Goal: Transaction & Acquisition: Obtain resource

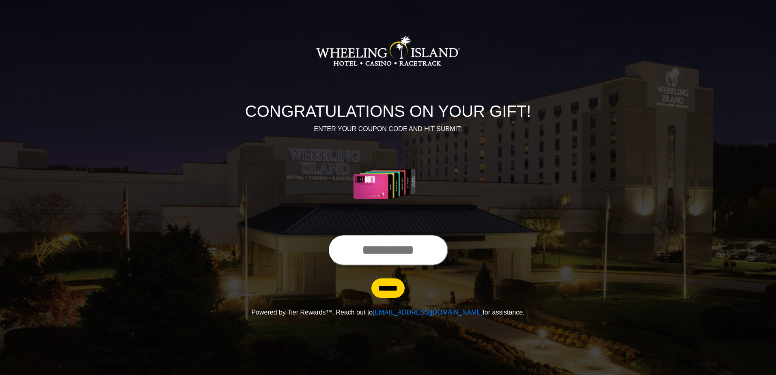
click at [369, 258] on input "text" at bounding box center [388, 250] width 120 height 31
type input "**********"
click at [384, 292] on input "******" at bounding box center [387, 287] width 33 height 19
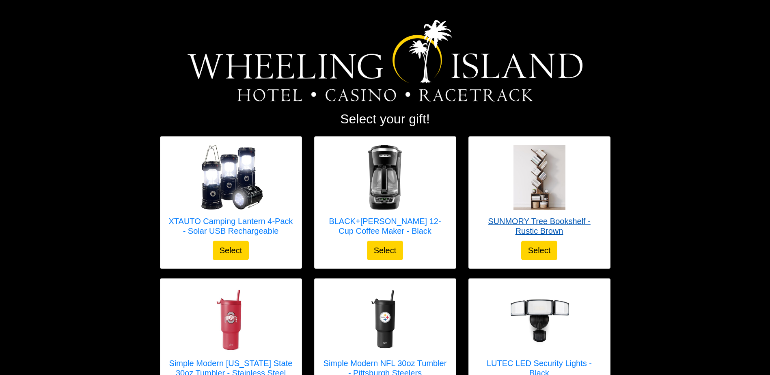
click at [536, 223] on h5 "SUNMORY Tree Bookshelf - Rustic Brown" at bounding box center [539, 225] width 125 height 19
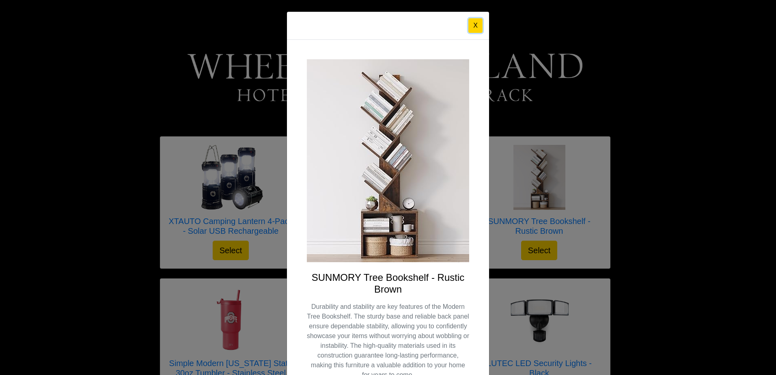
click at [472, 24] on button "X" at bounding box center [475, 25] width 14 height 15
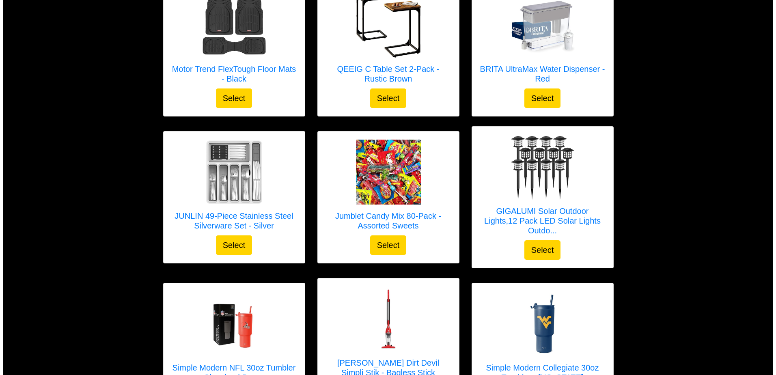
scroll to position [465, 0]
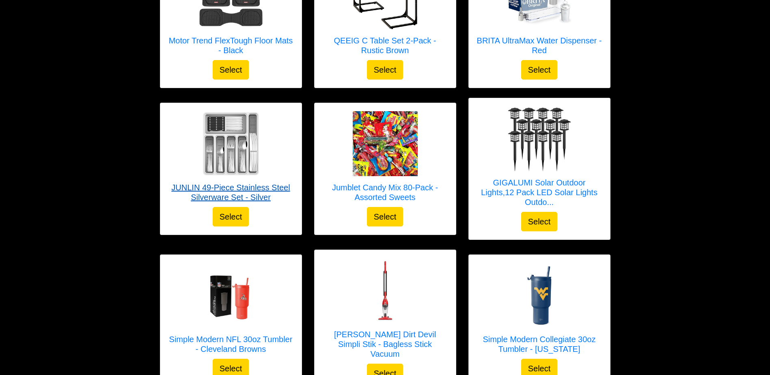
click at [244, 184] on h5 "JUNLIN 49-Piece Stainless Steel Silverware Set - Silver" at bounding box center [230, 192] width 125 height 19
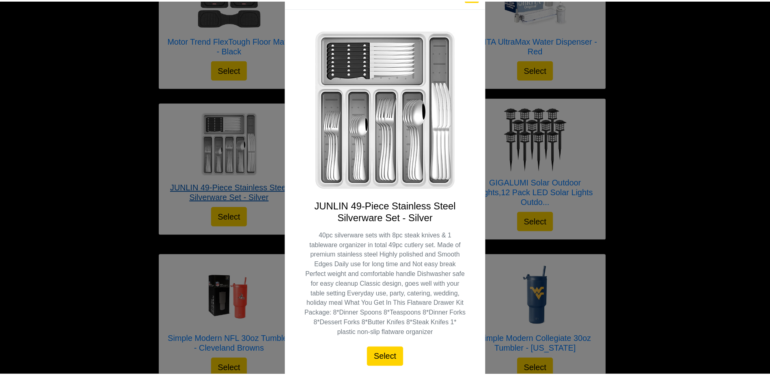
scroll to position [0, 0]
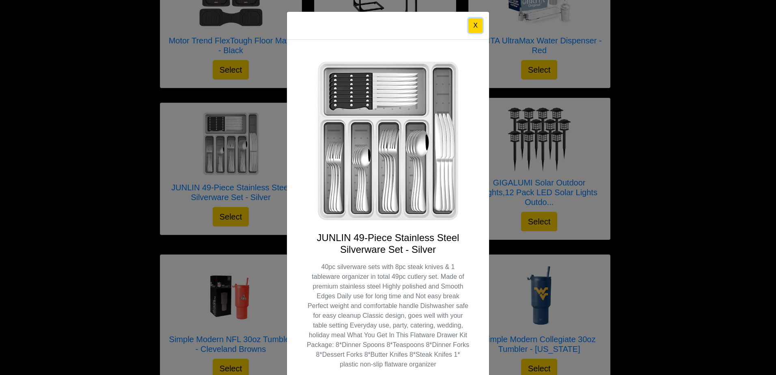
click at [474, 25] on button "X" at bounding box center [475, 25] width 14 height 15
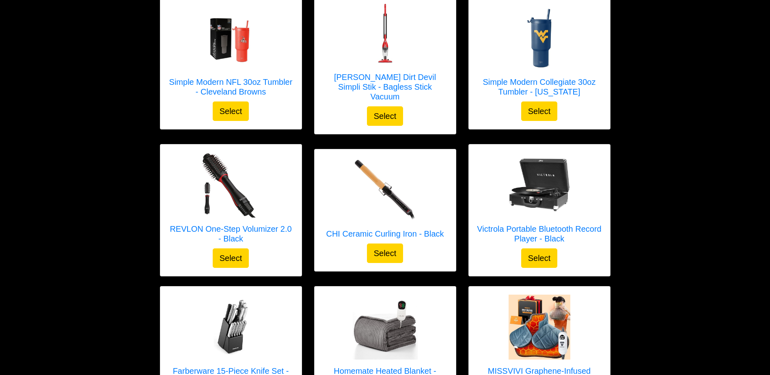
scroll to position [723, 0]
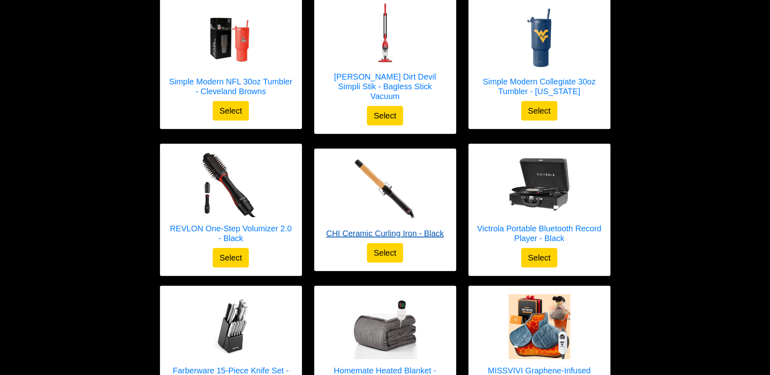
click at [396, 229] on h5 "CHI Ceramic Curling Iron - Black" at bounding box center [385, 234] width 118 height 10
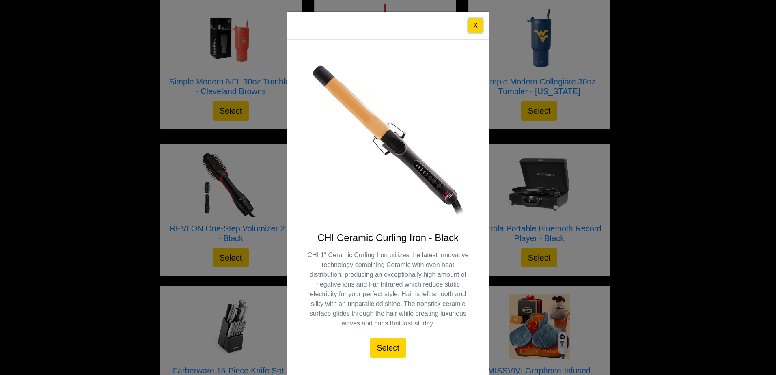
click at [474, 22] on button "X" at bounding box center [475, 25] width 14 height 15
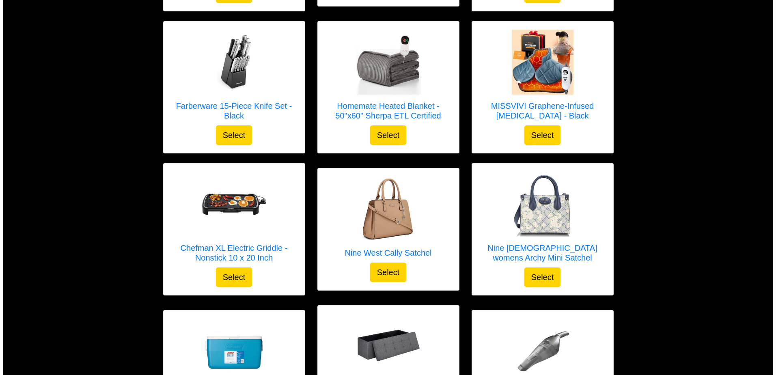
scroll to position [989, 0]
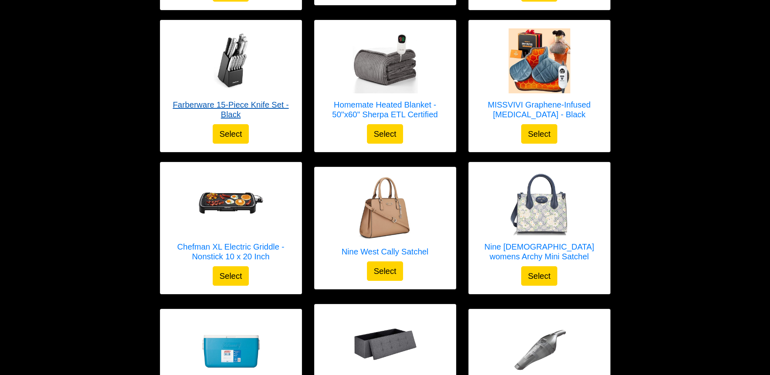
click at [259, 100] on h5 "Farberware 15-Piece Knife Set - Black" at bounding box center [230, 109] width 125 height 19
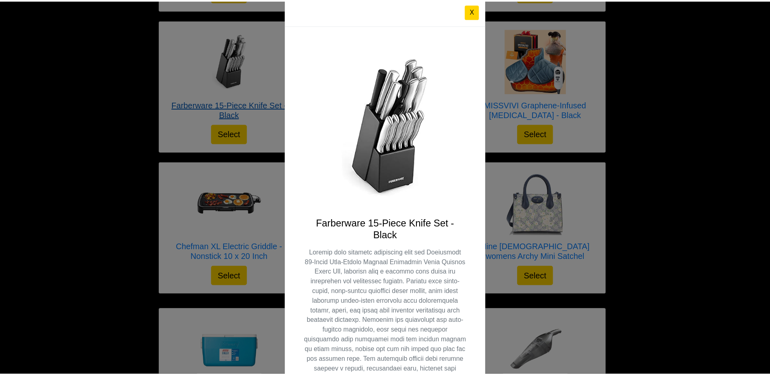
scroll to position [0, 0]
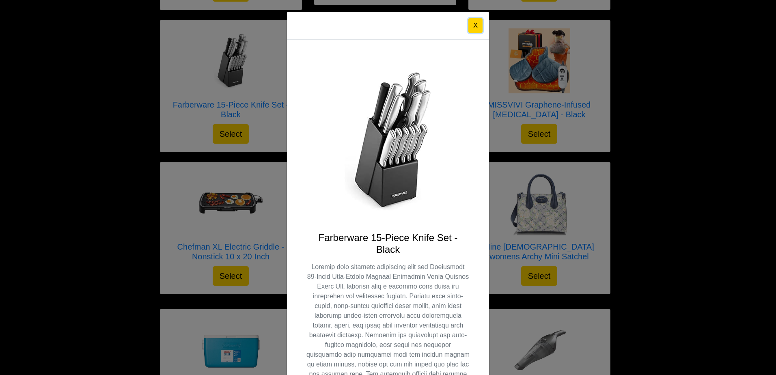
click at [471, 23] on button "X" at bounding box center [475, 25] width 14 height 15
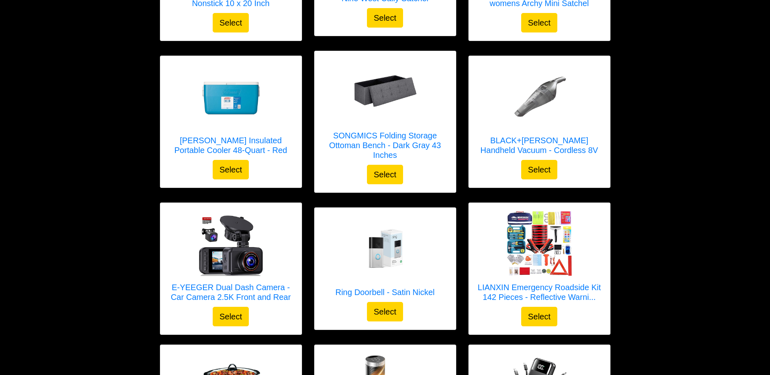
scroll to position [1252, 0]
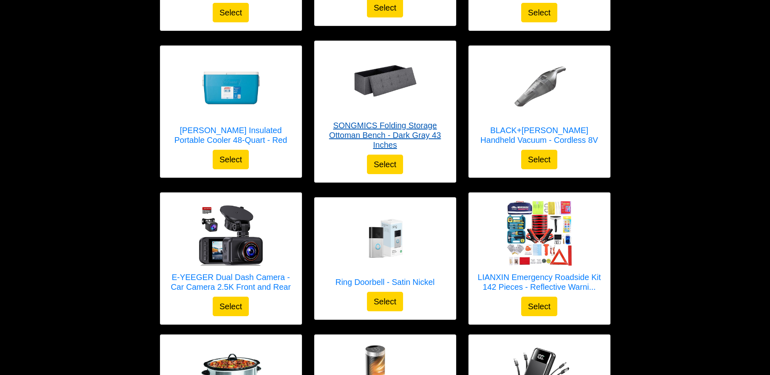
click at [397, 122] on h5 "SONGMICS Folding Storage Ottoman Bench - Dark Gray 43 Inches" at bounding box center [385, 135] width 125 height 29
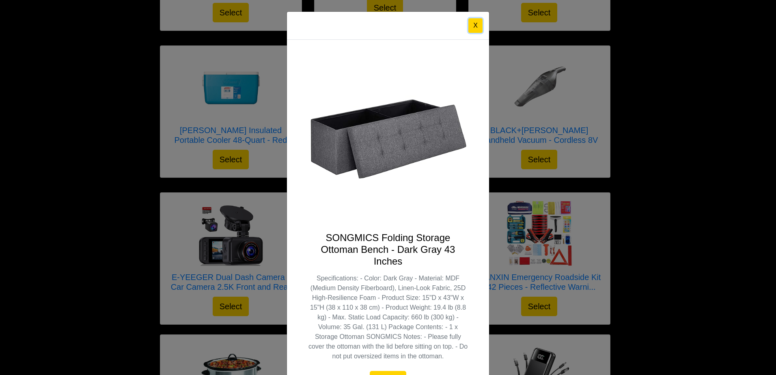
click at [473, 24] on button "X" at bounding box center [475, 25] width 14 height 15
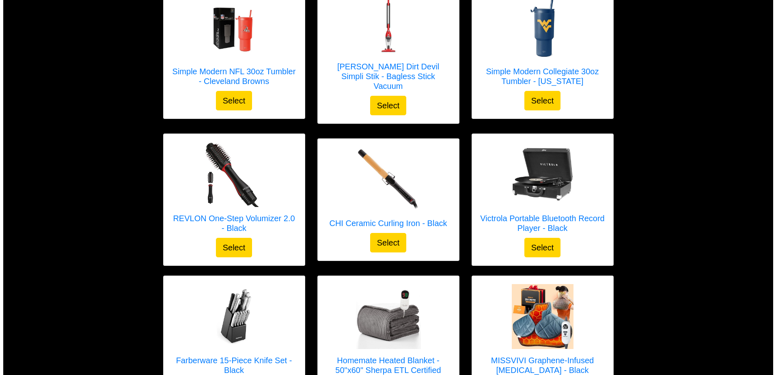
scroll to position [732, 0]
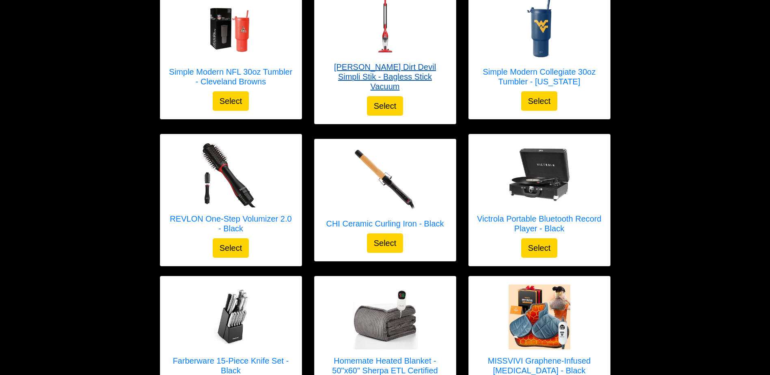
click at [357, 68] on h5 "[PERSON_NAME] Dirt Devil Simpli Stik - Bagless Stick Vacuum" at bounding box center [385, 76] width 125 height 29
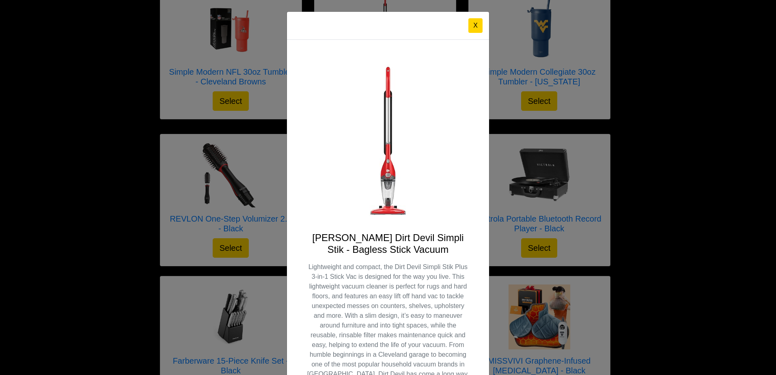
click at [478, 27] on button "X" at bounding box center [475, 25] width 14 height 15
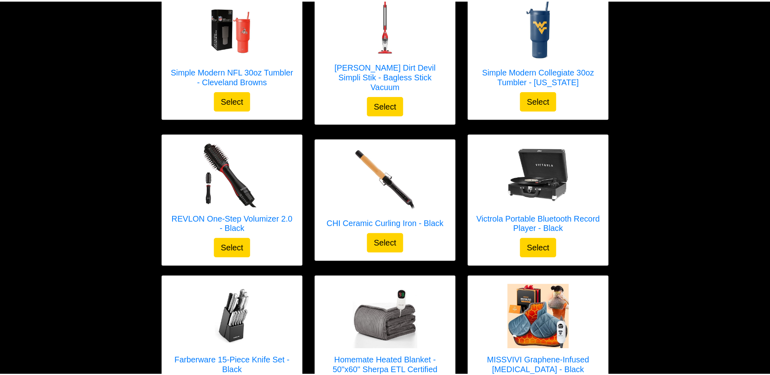
scroll to position [723, 0]
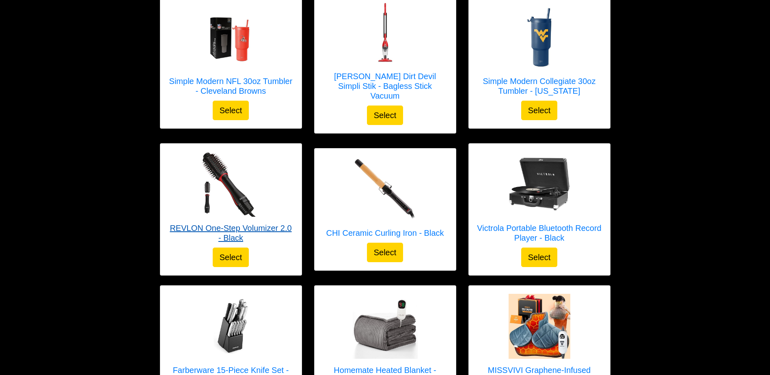
click at [186, 211] on link "REVLON One-Step Volumizer 2.0 - Black" at bounding box center [230, 200] width 125 height 96
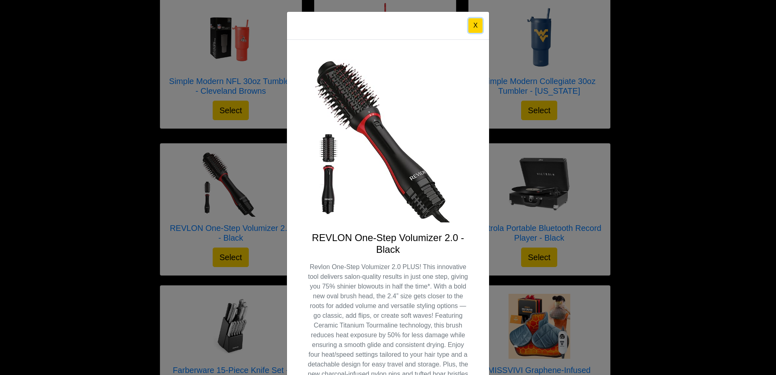
click at [477, 30] on button "X" at bounding box center [475, 25] width 14 height 15
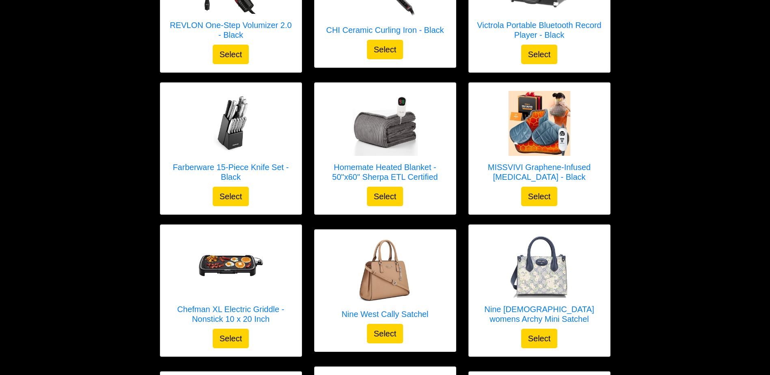
scroll to position [935, 0]
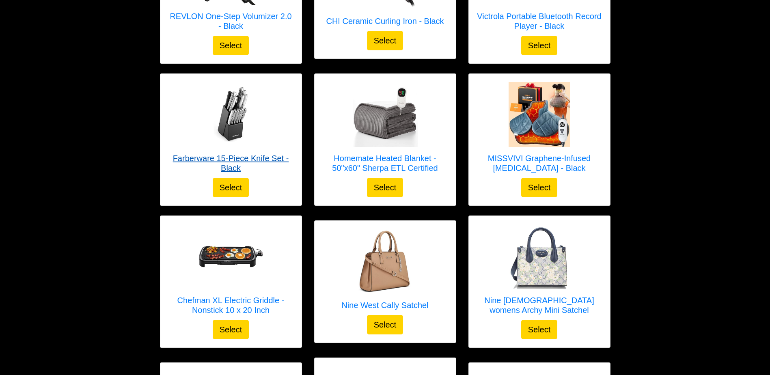
click at [242, 160] on h5 "Farberware 15-Piece Knife Set - Black" at bounding box center [230, 162] width 125 height 19
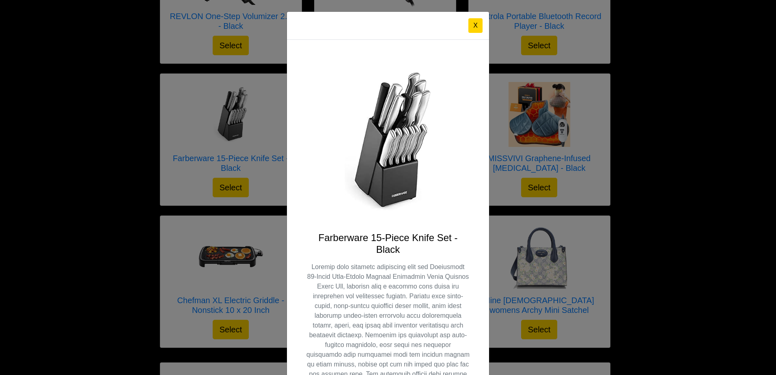
click at [473, 27] on button "X" at bounding box center [475, 25] width 14 height 15
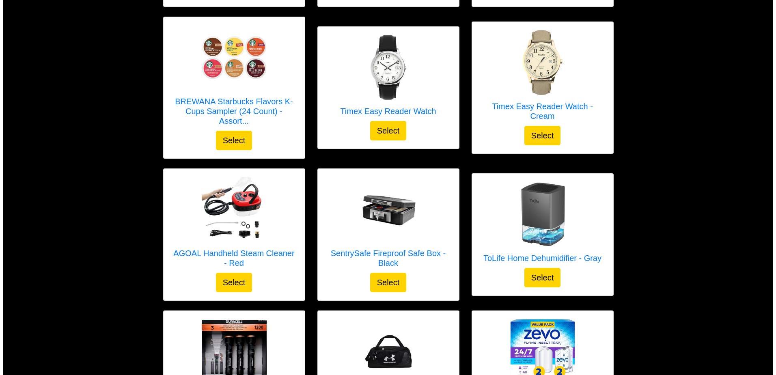
scroll to position [1854, 0]
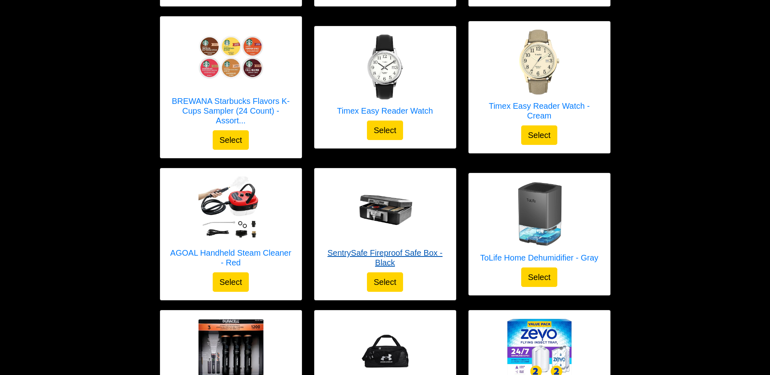
click at [342, 248] on h5 "SentrySafe Fireproof Safe Box - Black" at bounding box center [385, 257] width 125 height 19
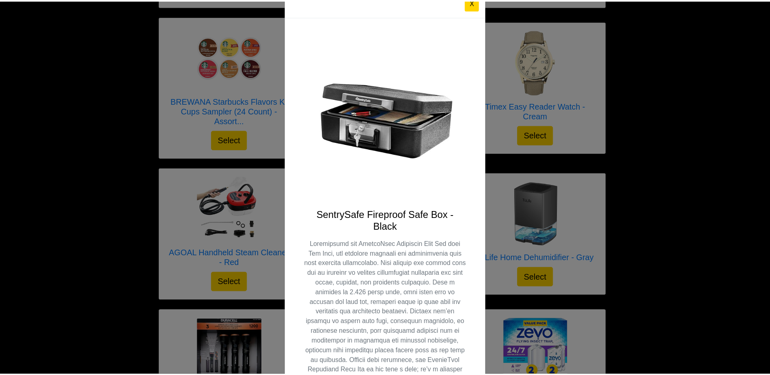
scroll to position [14, 0]
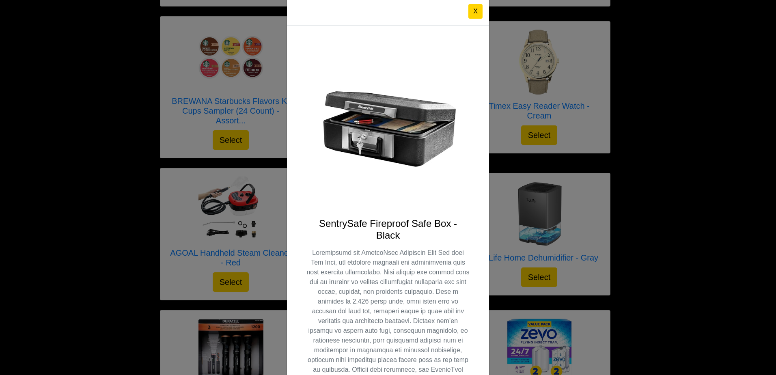
click at [473, 7] on button "X" at bounding box center [475, 11] width 14 height 15
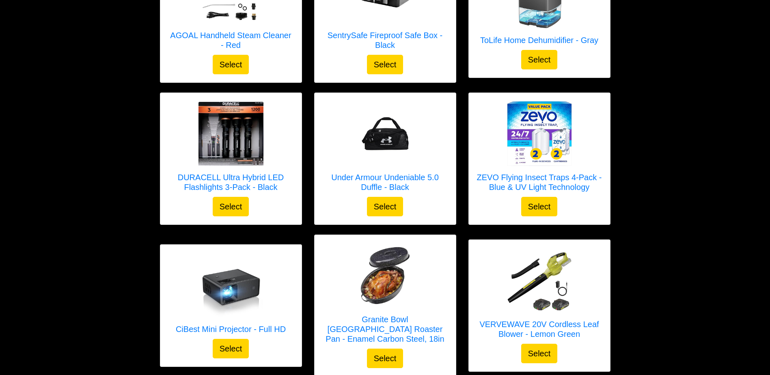
scroll to position [2090, 0]
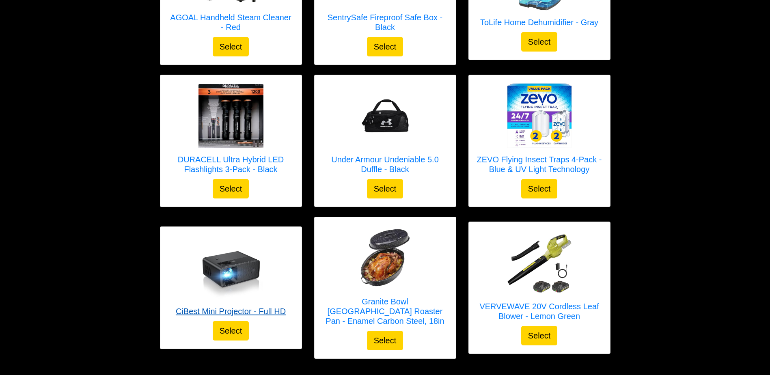
click at [269, 307] on h5 "CiBest Mini Projector - Full HD" at bounding box center [231, 312] width 110 height 10
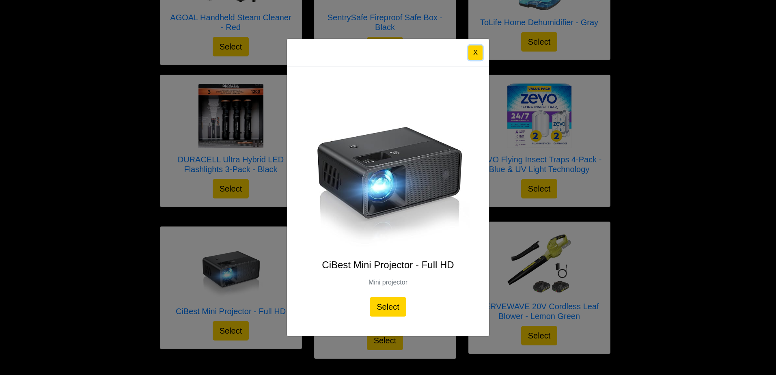
click at [480, 59] on button "X" at bounding box center [475, 52] width 14 height 15
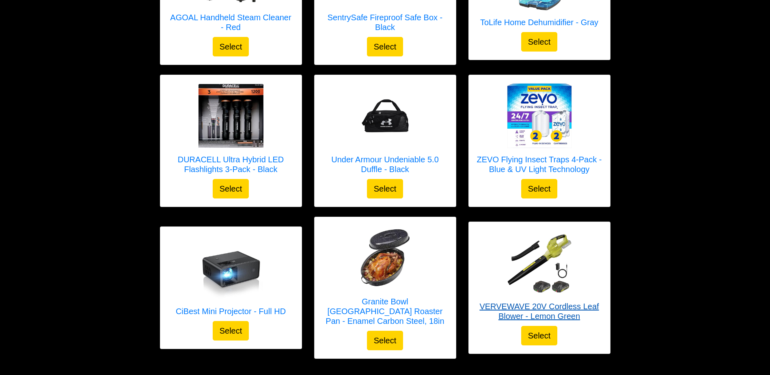
click at [572, 269] on img at bounding box center [539, 262] width 65 height 65
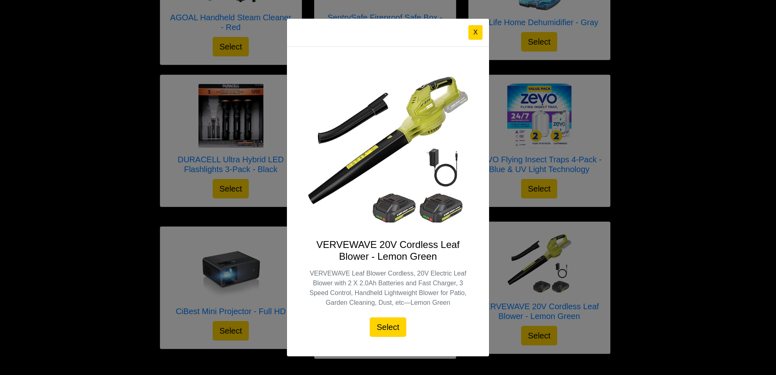
click at [499, 56] on div "X VERVEWAVE 20V Cordless Leaf Blower - Lemon Green VERVEWAVE Leaf Blower Cordle…" at bounding box center [388, 187] width 776 height 375
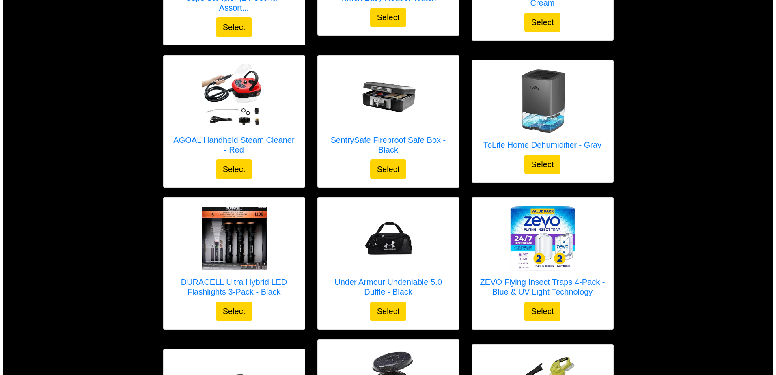
scroll to position [1959, 0]
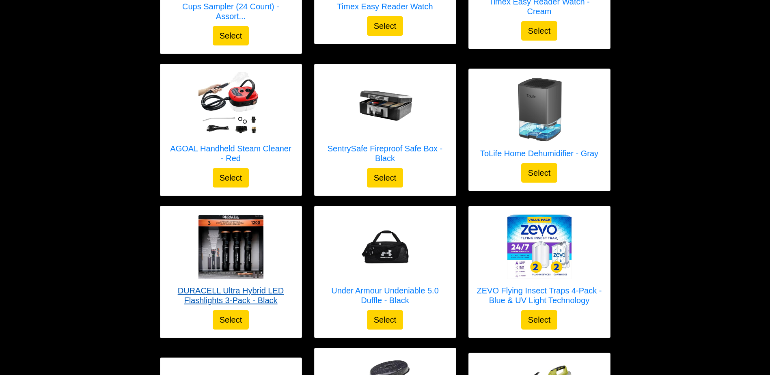
click at [278, 232] on div at bounding box center [230, 246] width 125 height 65
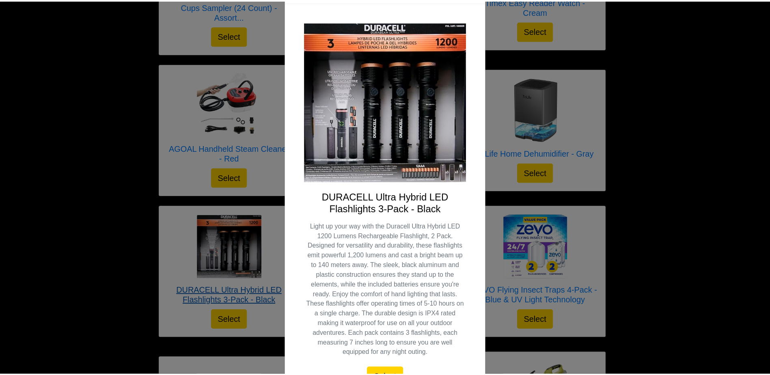
scroll to position [0, 0]
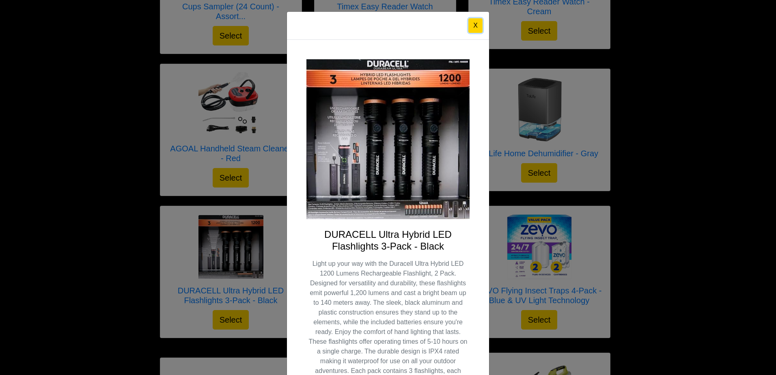
click at [475, 28] on button "X" at bounding box center [475, 25] width 14 height 15
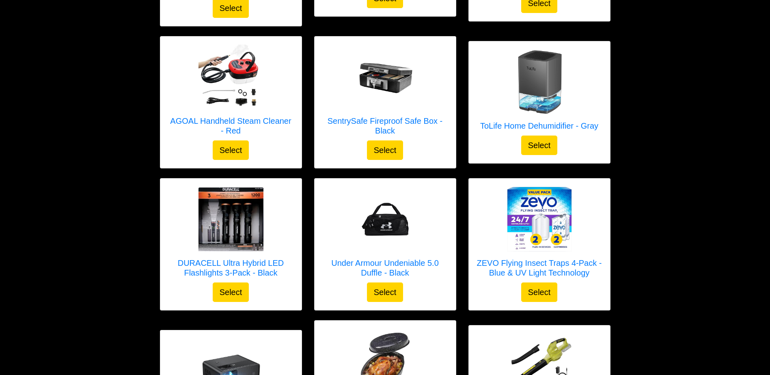
scroll to position [1984, 0]
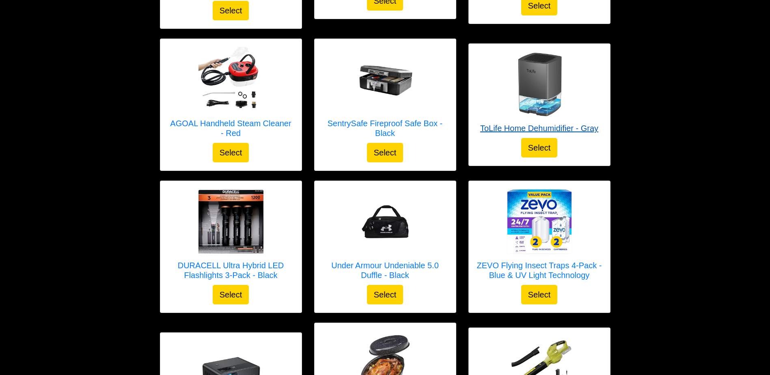
click at [567, 89] on img at bounding box center [539, 84] width 65 height 65
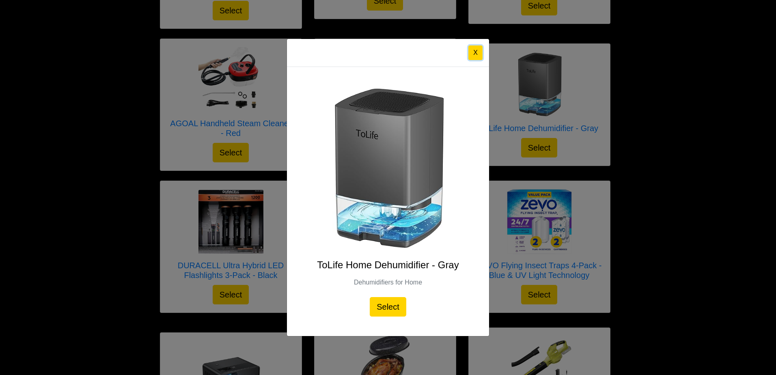
click at [474, 58] on button "X" at bounding box center [475, 52] width 14 height 15
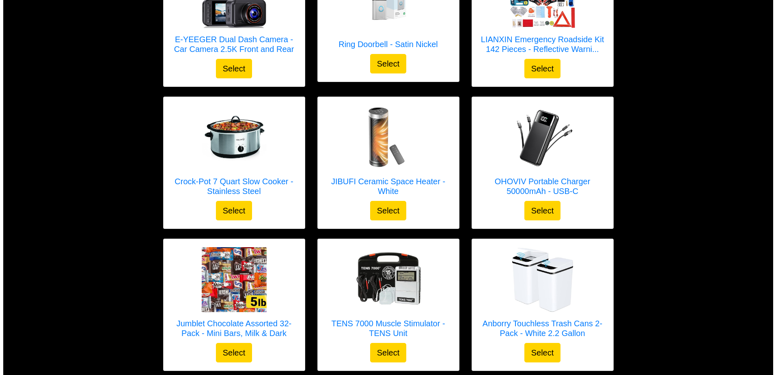
scroll to position [1489, 0]
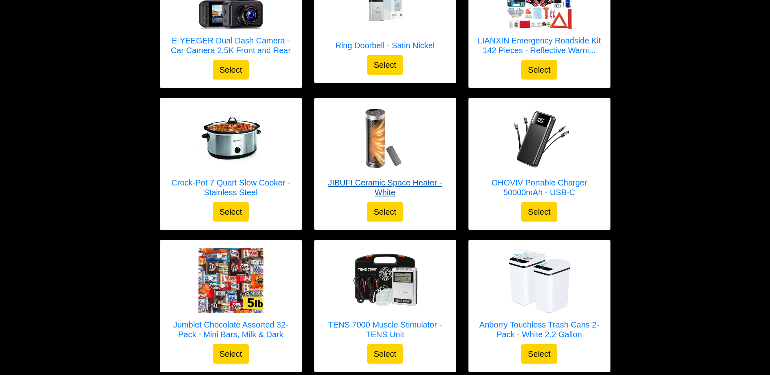
click at [434, 143] on div at bounding box center [385, 138] width 125 height 65
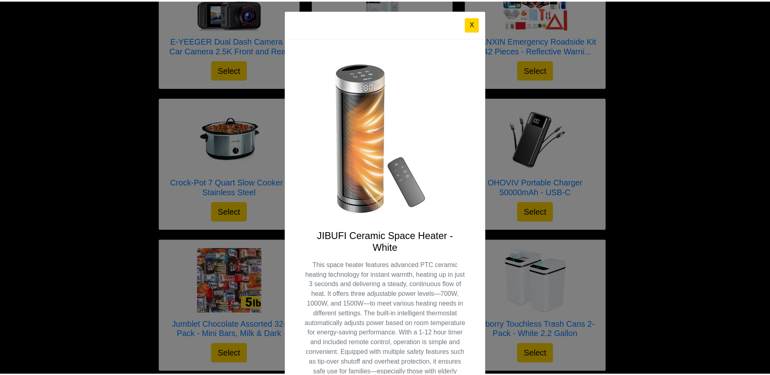
scroll to position [0, 0]
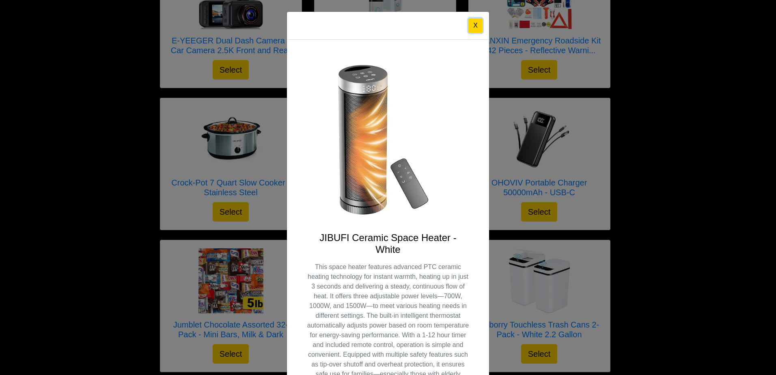
click at [474, 28] on button "X" at bounding box center [475, 25] width 14 height 15
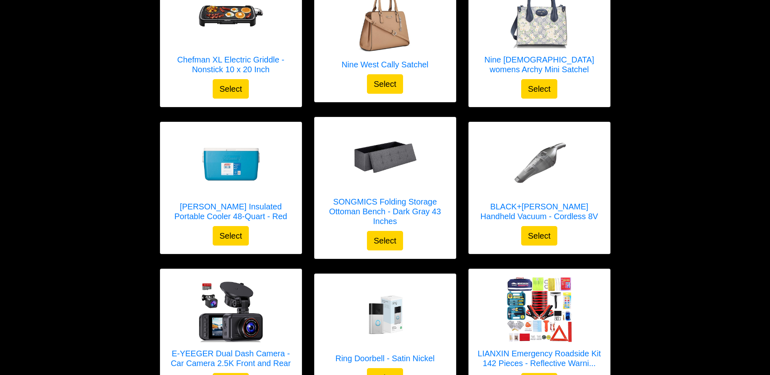
scroll to position [1175, 0]
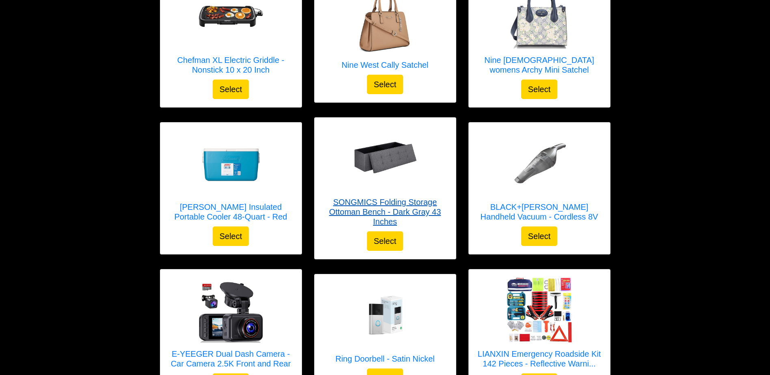
click at [425, 162] on div at bounding box center [385, 158] width 125 height 65
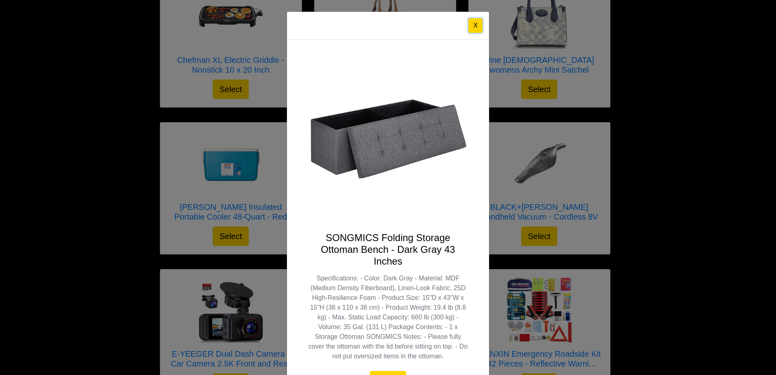
click at [474, 24] on button "X" at bounding box center [475, 25] width 14 height 15
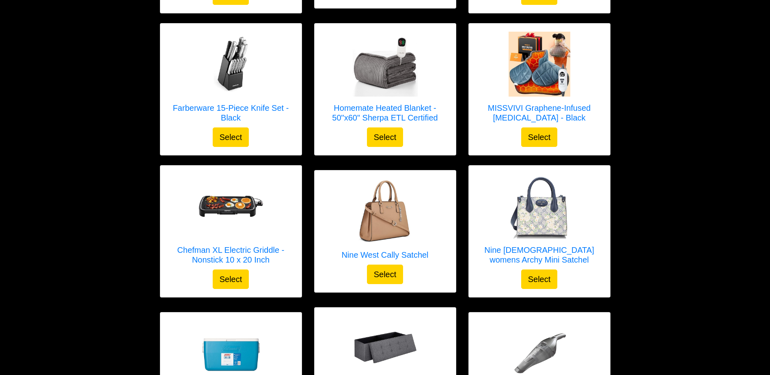
scroll to position [984, 0]
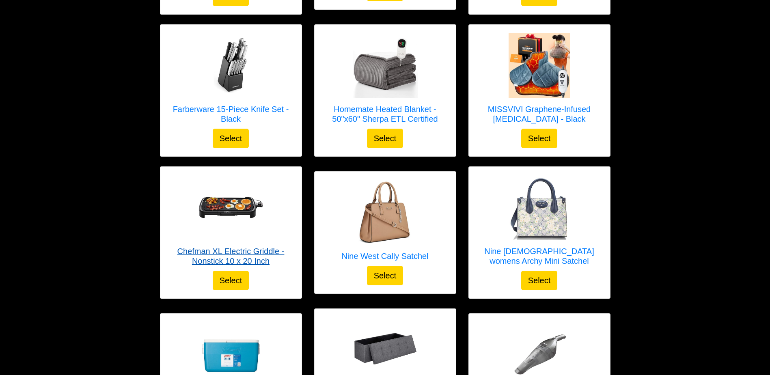
click at [268, 216] on div at bounding box center [230, 207] width 125 height 65
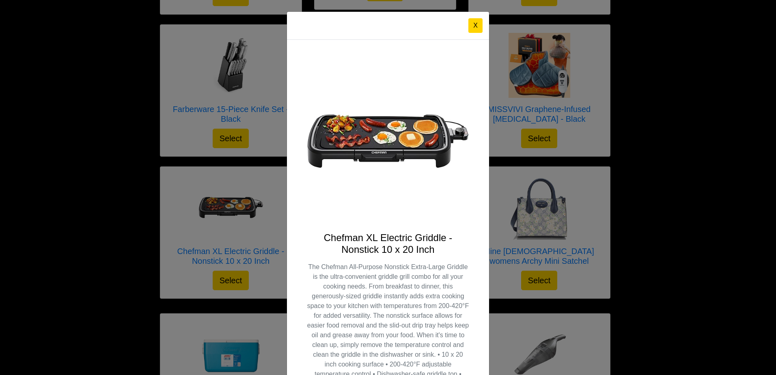
click at [473, 25] on button "X" at bounding box center [475, 25] width 14 height 15
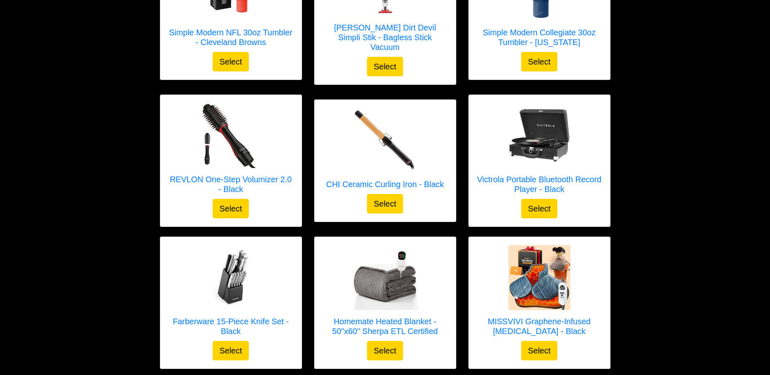
scroll to position [767, 0]
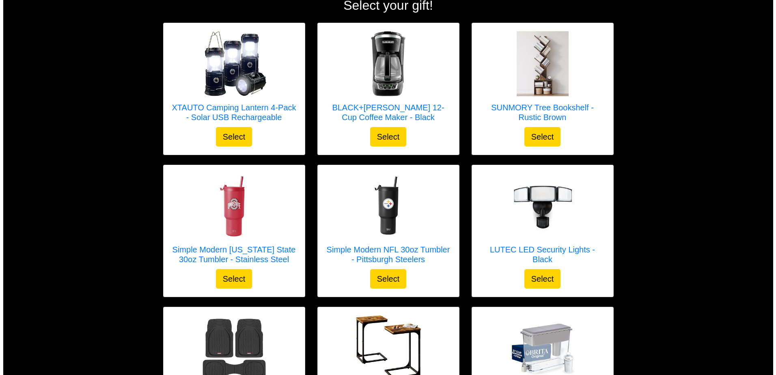
scroll to position [113, 0]
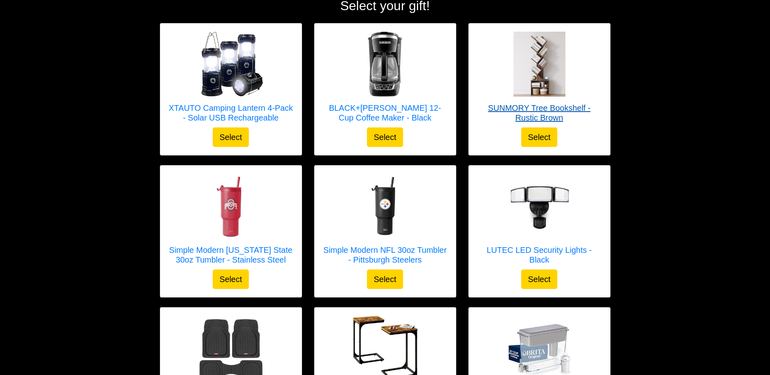
click at [581, 84] on div at bounding box center [539, 64] width 125 height 65
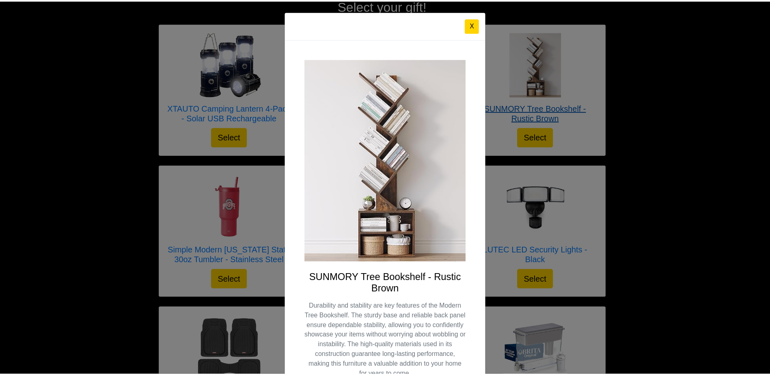
scroll to position [0, 0]
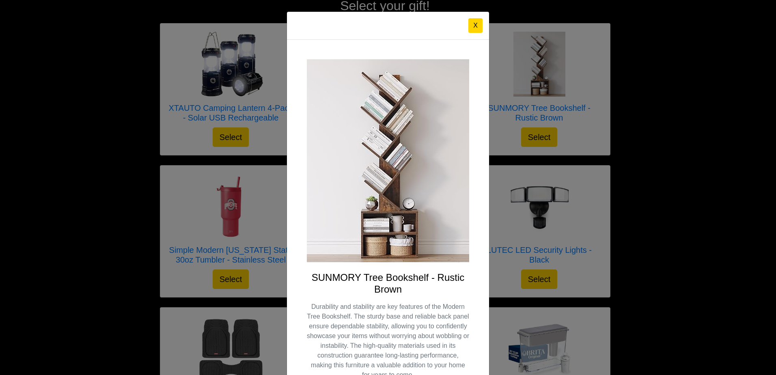
click at [468, 28] on button "X" at bounding box center [475, 25] width 14 height 15
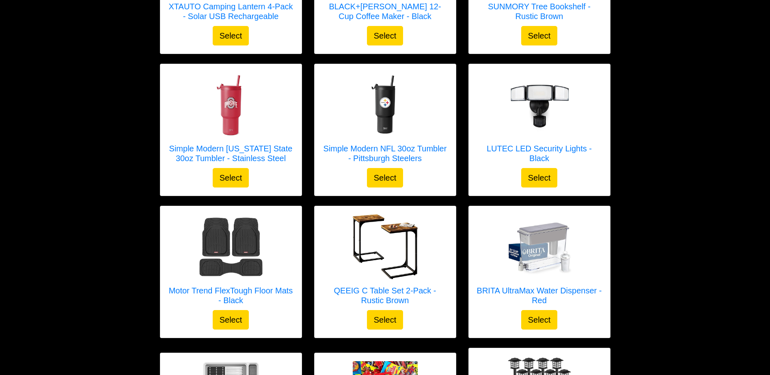
scroll to position [215, 0]
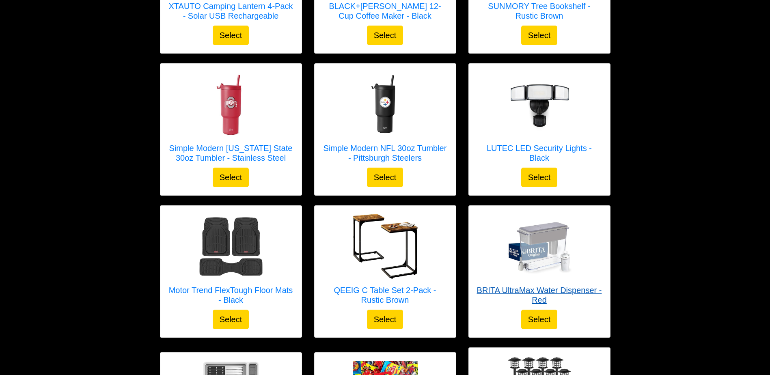
click at [559, 267] on img at bounding box center [539, 246] width 65 height 65
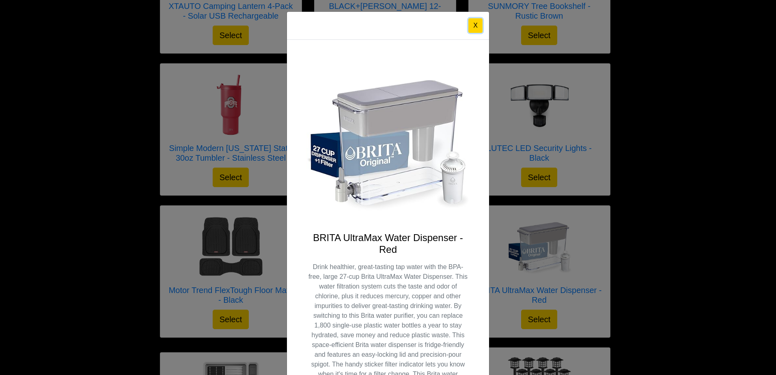
click at [471, 26] on button "X" at bounding box center [475, 25] width 14 height 15
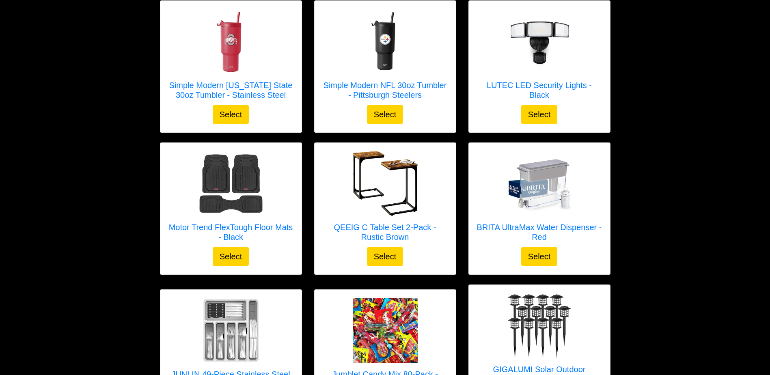
scroll to position [278, 0]
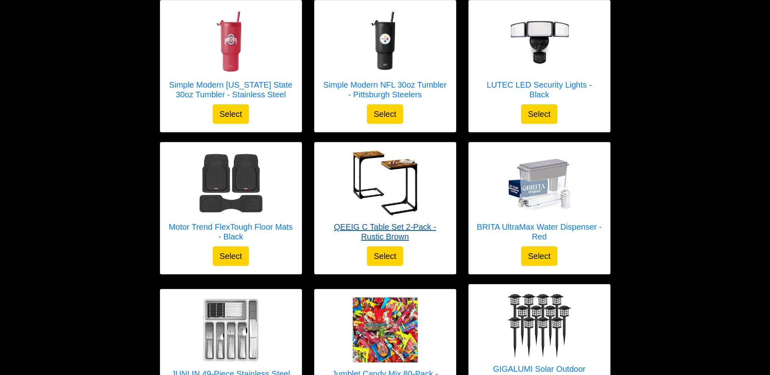
click at [419, 184] on div at bounding box center [385, 183] width 125 height 65
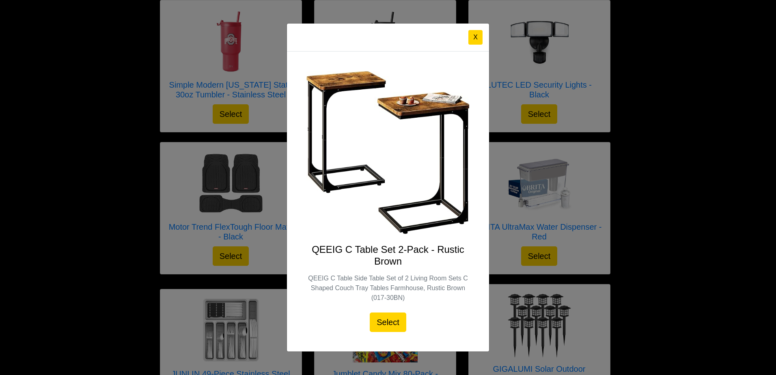
click at [471, 38] on button "X" at bounding box center [475, 37] width 14 height 15
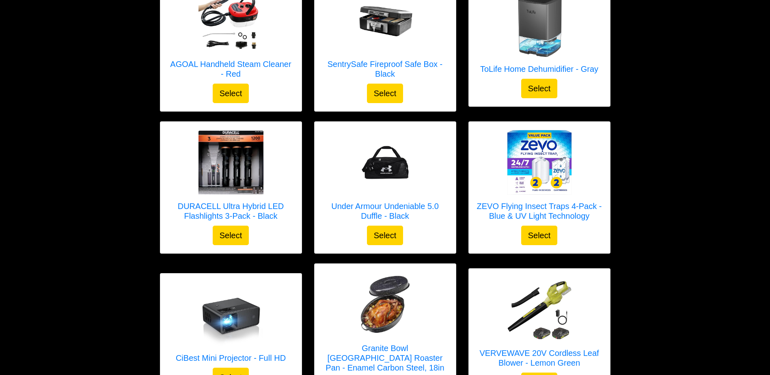
scroll to position [2090, 0]
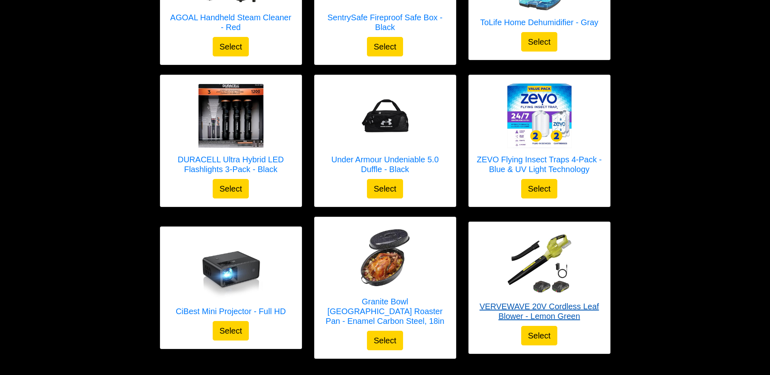
click at [584, 302] on h5 "VERVEWAVE 20V Cordless Leaf Blower - Lemon Green" at bounding box center [539, 311] width 125 height 19
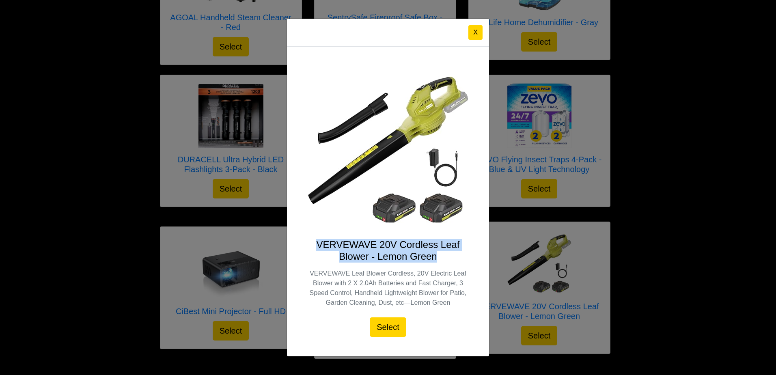
drag, startPoint x: 436, startPoint y: 255, endPoint x: 318, endPoint y: 247, distance: 118.4
click at [318, 247] on h4 "VERVEWAVE 20V Cordless Leaf Blower - Lemon Green" at bounding box center [388, 251] width 163 height 24
copy h4 "VERVEWAVE 20V Cordless Leaf Blower - Lemon Green"
click at [473, 31] on button "X" at bounding box center [475, 32] width 14 height 15
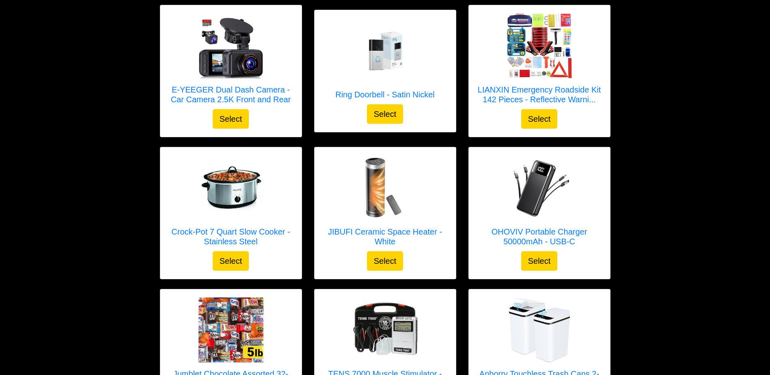
scroll to position [1438, 0]
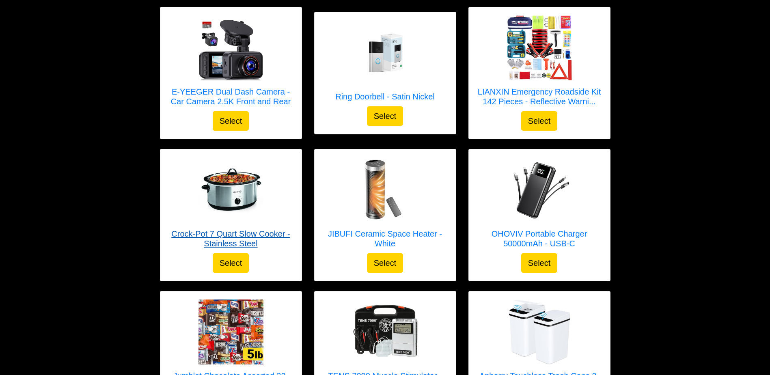
click at [259, 229] on h5 "Crock-Pot 7 Quart Slow Cooker - Stainless Steel" at bounding box center [230, 238] width 125 height 19
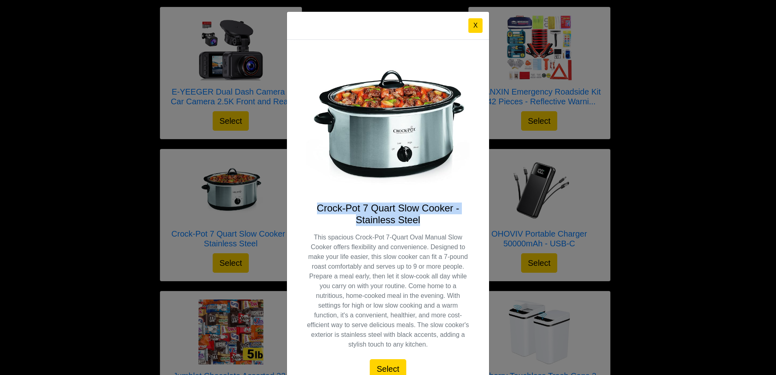
drag, startPoint x: 314, startPoint y: 209, endPoint x: 430, endPoint y: 219, distance: 116.1
click at [430, 219] on h4 "Crock-Pot 7 Quart Slow Cooker - Stainless Steel" at bounding box center [388, 215] width 163 height 24
copy h4 "Crock-Pot 7 Quart Slow Cooker - Stainless Steel"
click at [447, 191] on img at bounding box center [388, 126] width 163 height 134
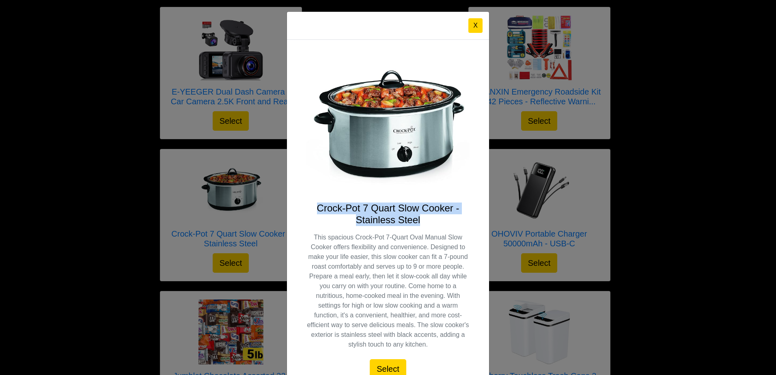
copy h4 "Crock-Pot 7 Quart Slow Cooker - Stainless Steel"
click at [471, 26] on button "X" at bounding box center [475, 25] width 14 height 15
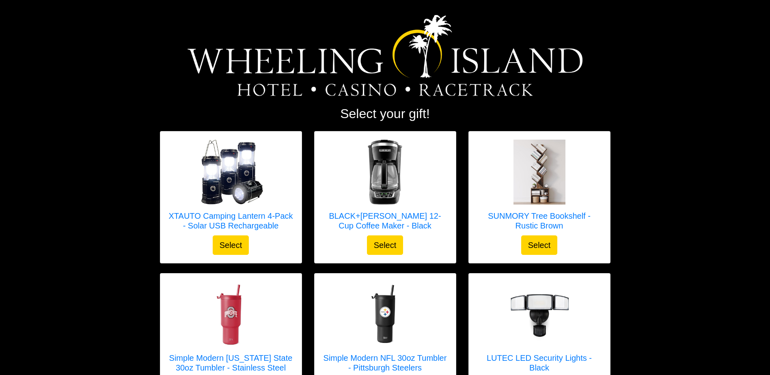
scroll to position [0, 0]
